Goal: Find specific page/section: Find specific page/section

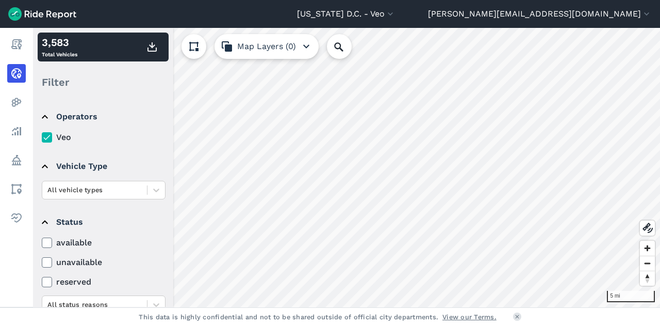
click at [50, 239] on icon at bounding box center [46, 242] width 9 height 10
click at [42, 239] on input "available" at bounding box center [42, 239] width 0 height 7
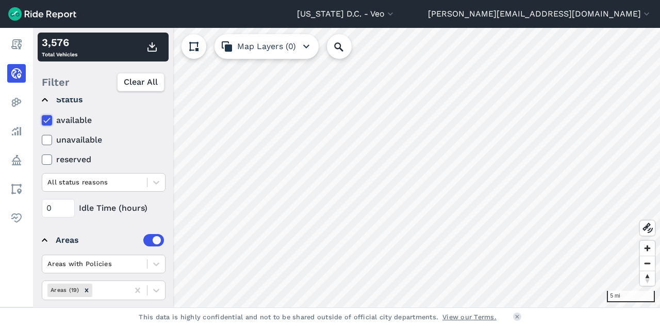
scroll to position [150, 0]
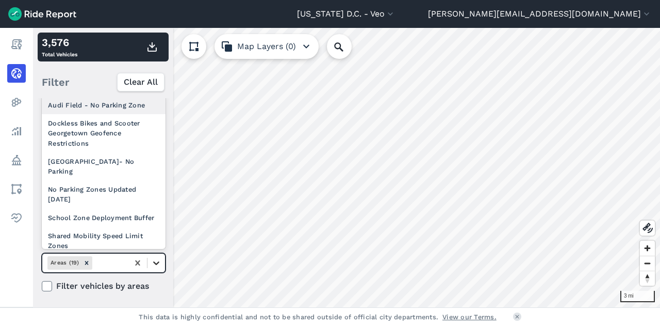
click at [156, 267] on div at bounding box center [157, 263] width 18 height 18
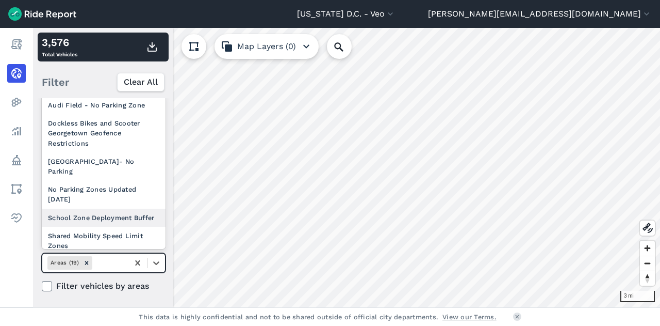
scroll to position [168, 0]
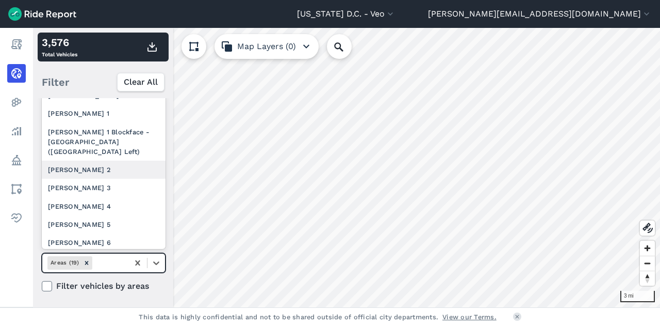
click at [95, 179] on div "[PERSON_NAME] 2" at bounding box center [104, 169] width 124 height 18
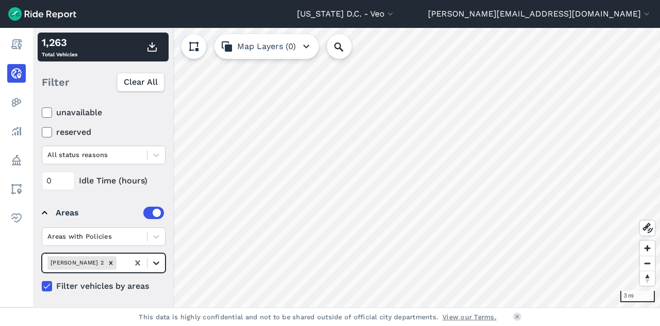
click at [161, 254] on div at bounding box center [157, 263] width 18 height 18
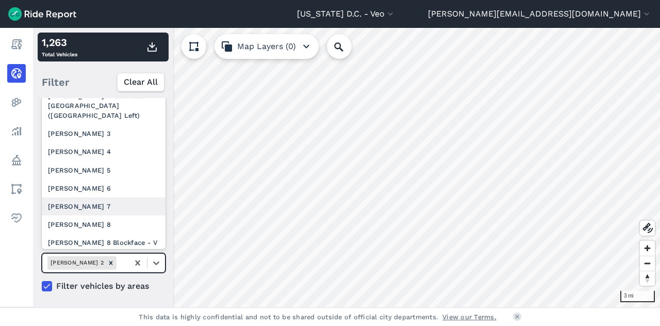
scroll to position [204, 0]
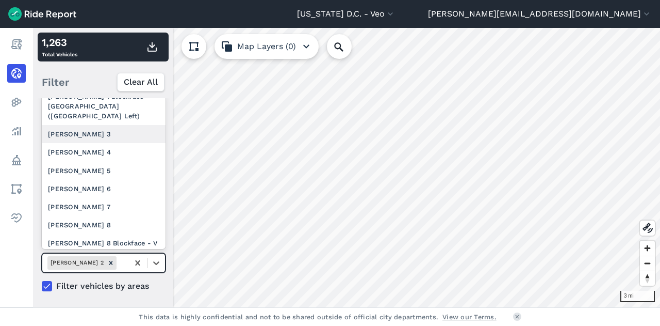
click at [112, 143] on div "[PERSON_NAME] 3" at bounding box center [104, 134] width 124 height 18
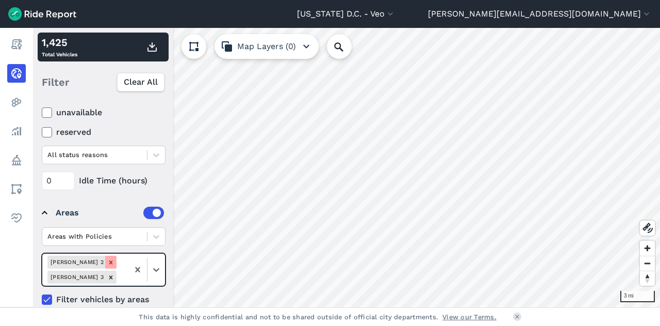
click at [105, 264] on div "Remove Ward 2" at bounding box center [110, 261] width 11 height 13
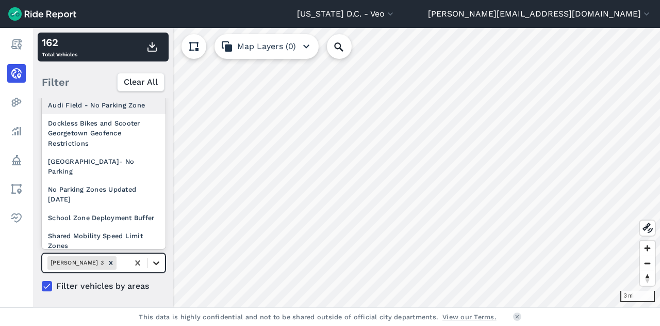
click at [153, 267] on div at bounding box center [157, 263] width 18 height 18
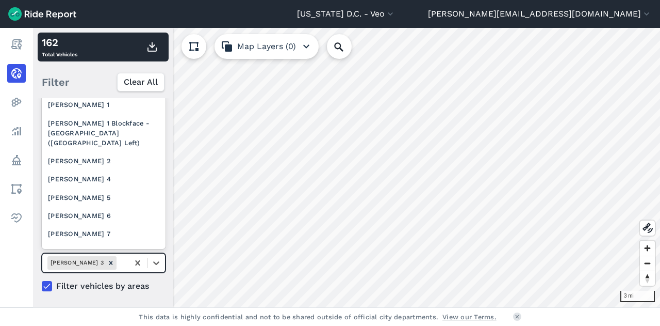
scroll to position [176, 0]
click at [106, 240] on div "[PERSON_NAME] 7" at bounding box center [104, 234] width 124 height 18
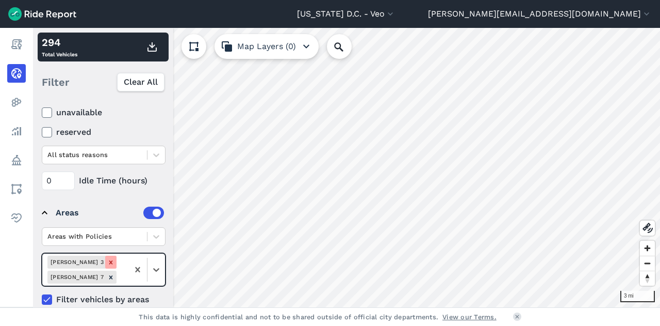
click at [107, 263] on icon "Remove Ward 3" at bounding box center [110, 262] width 7 height 7
